Goal: Task Accomplishment & Management: Manage account settings

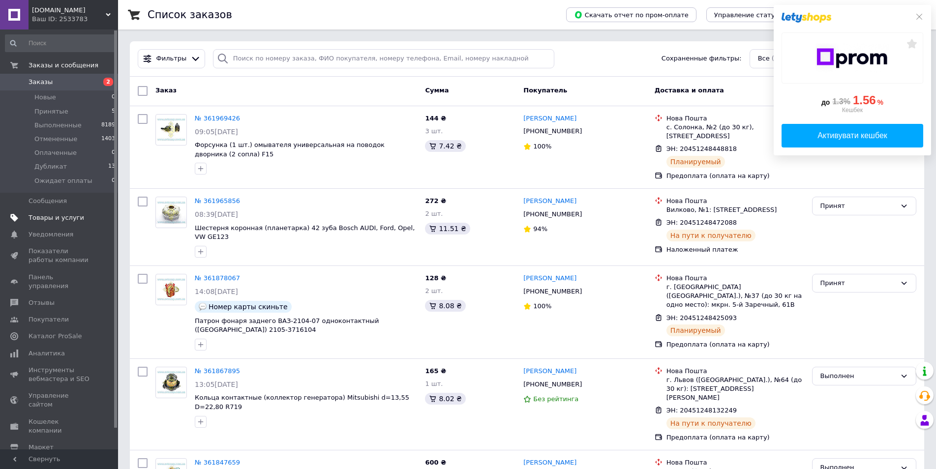
click at [73, 219] on span "Товары и услуги" at bounding box center [57, 217] width 56 height 9
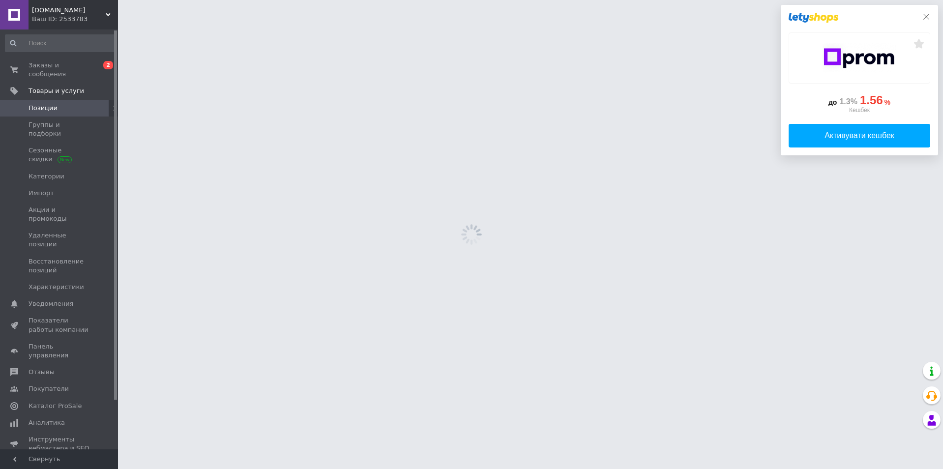
click at [924, 17] on icon at bounding box center [926, 17] width 8 height 8
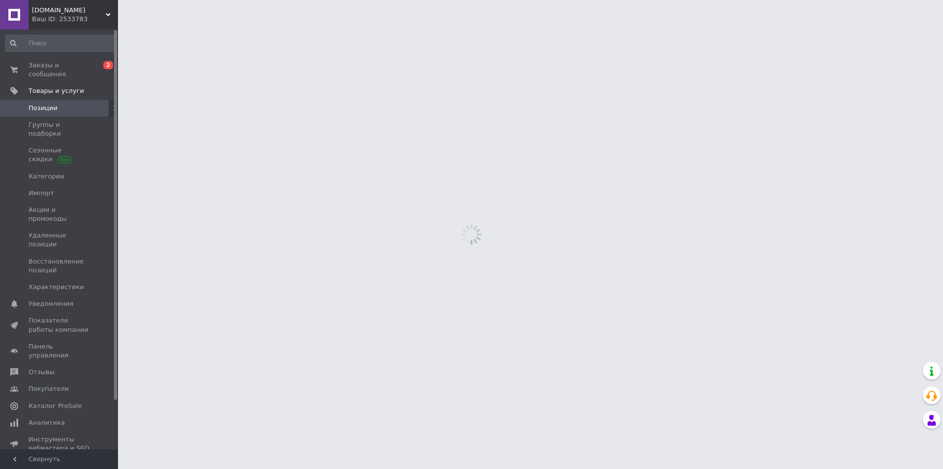
click at [57, 104] on span "Позиции" at bounding box center [60, 108] width 62 height 9
click at [56, 70] on span "Заказы и сообщения" at bounding box center [60, 70] width 62 height 18
